Goal: Find contact information: Find contact information

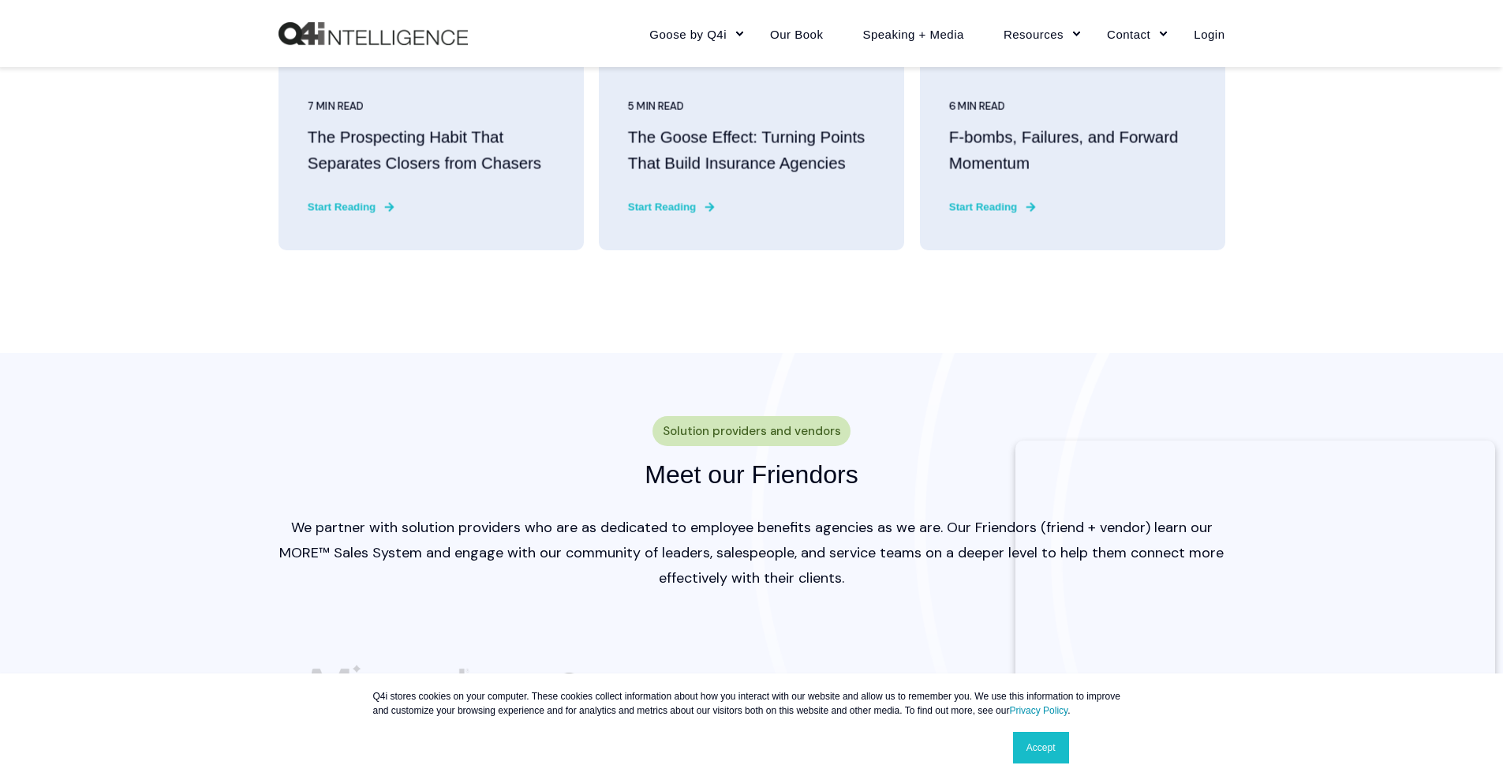
scroll to position [4812, 0]
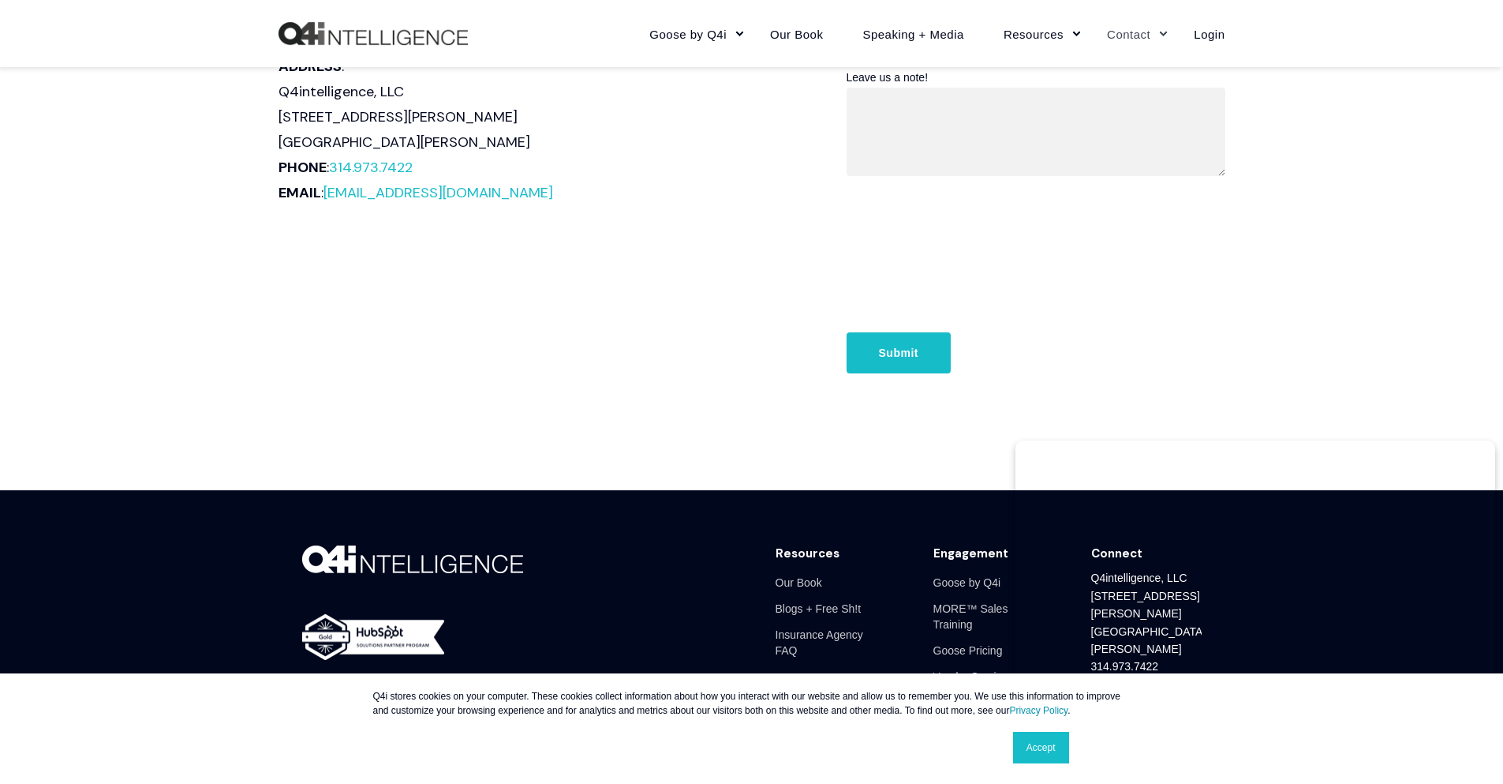
scroll to position [911, 0]
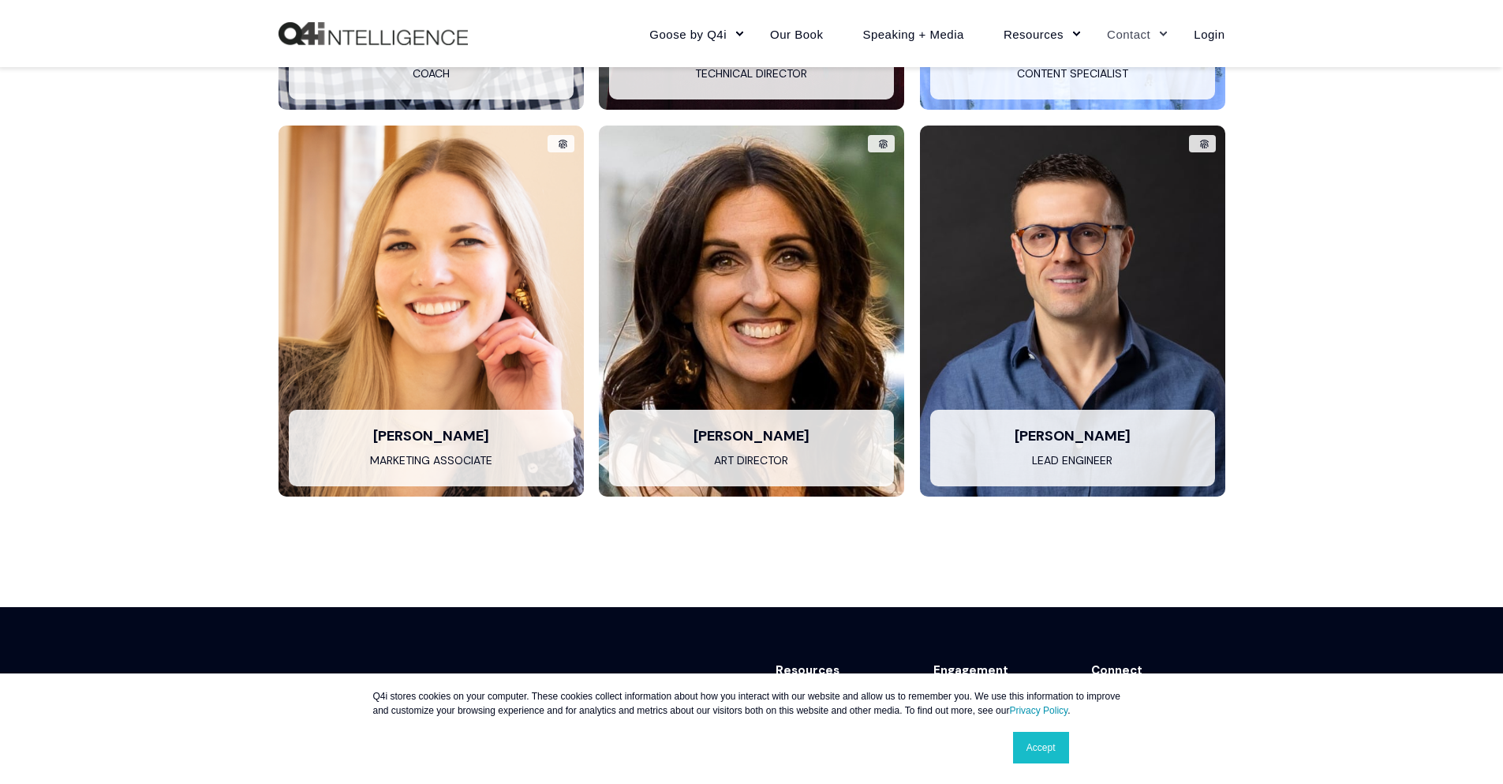
scroll to position [2783, 0]
